Goal: Find specific page/section: Find specific page/section

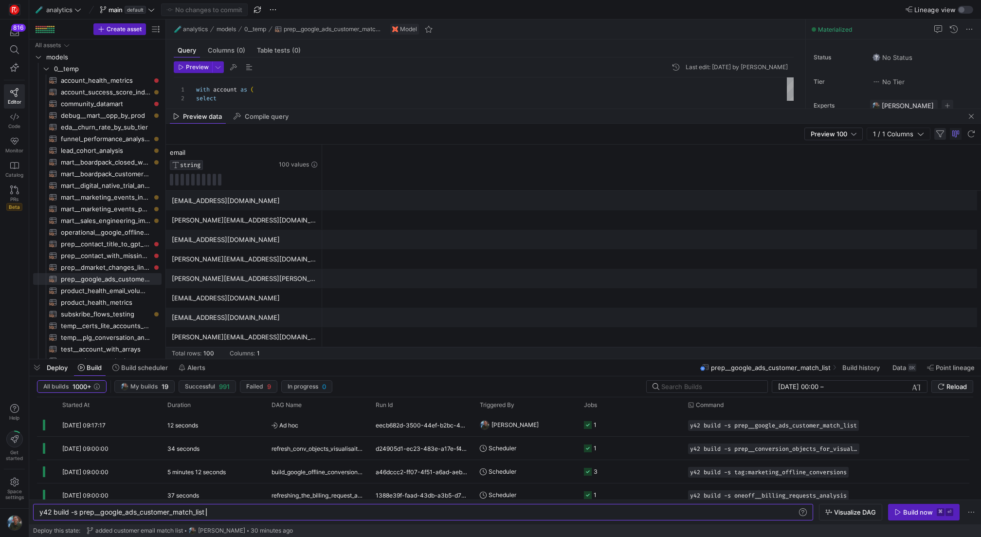
scroll to position [53, 49]
click at [973, 121] on span "button" at bounding box center [971, 116] width 12 height 12
